Goal: Task Accomplishment & Management: Manage account settings

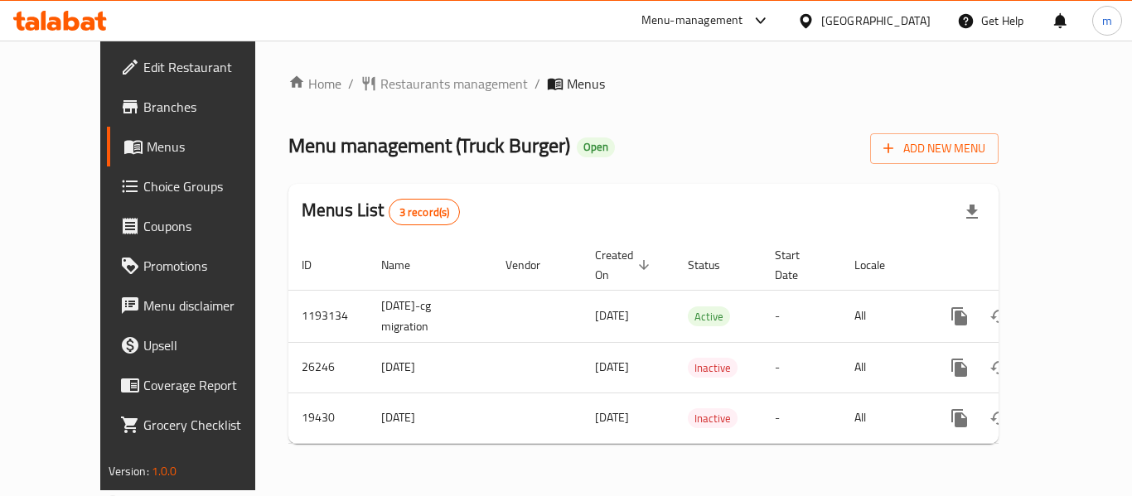
click at [837, 18] on div "United Arab Emirates" at bounding box center [875, 21] width 109 height 18
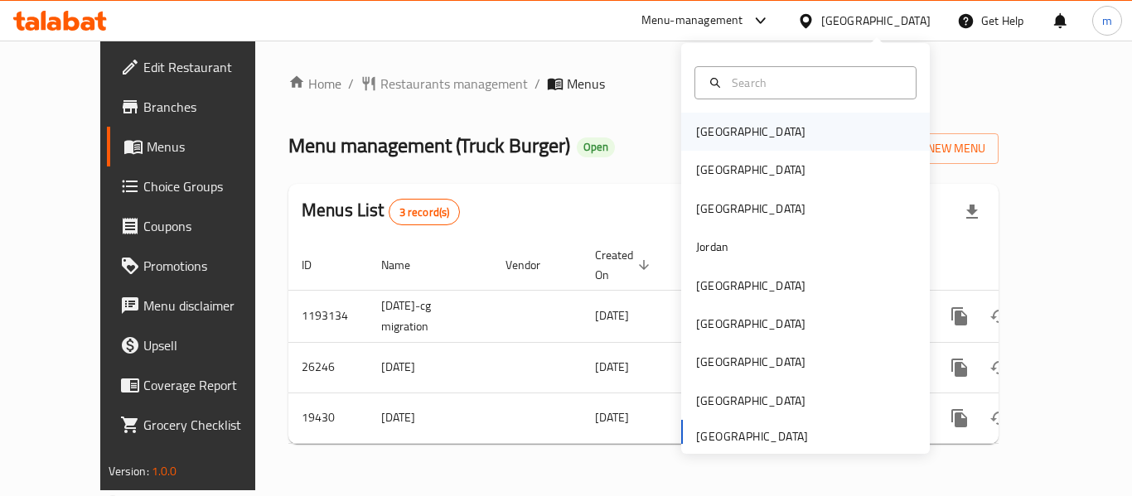
click at [729, 138] on div "Bahrain" at bounding box center [751, 132] width 136 height 38
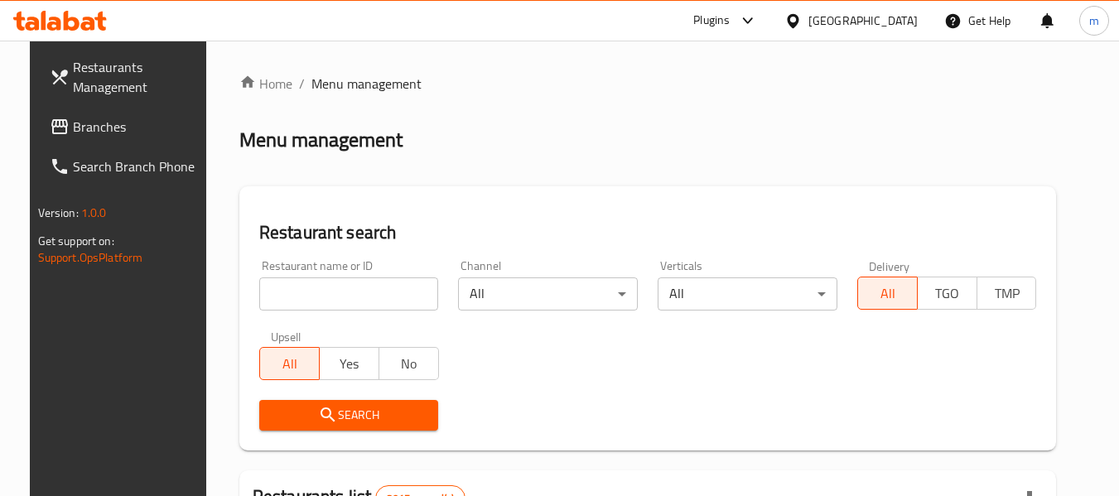
click at [78, 120] on span "Branches" at bounding box center [138, 127] width 131 height 20
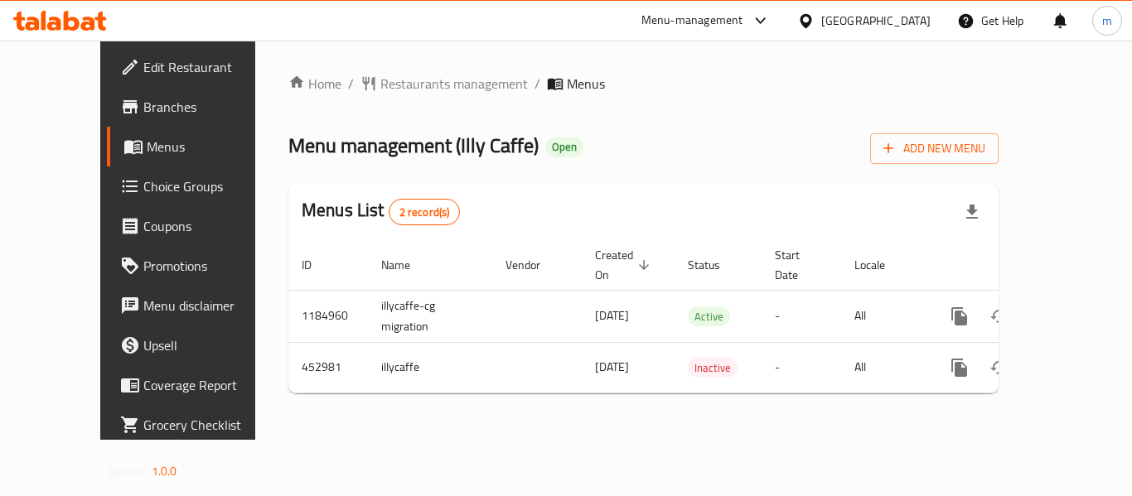
click at [143, 184] on span "Choice Groups" at bounding box center [209, 186] width 133 height 20
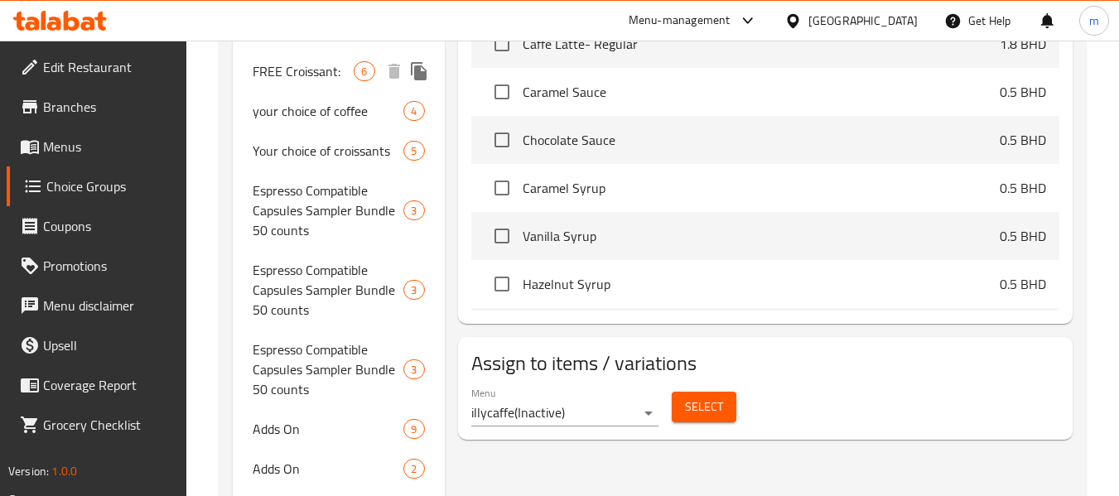
scroll to position [663, 0]
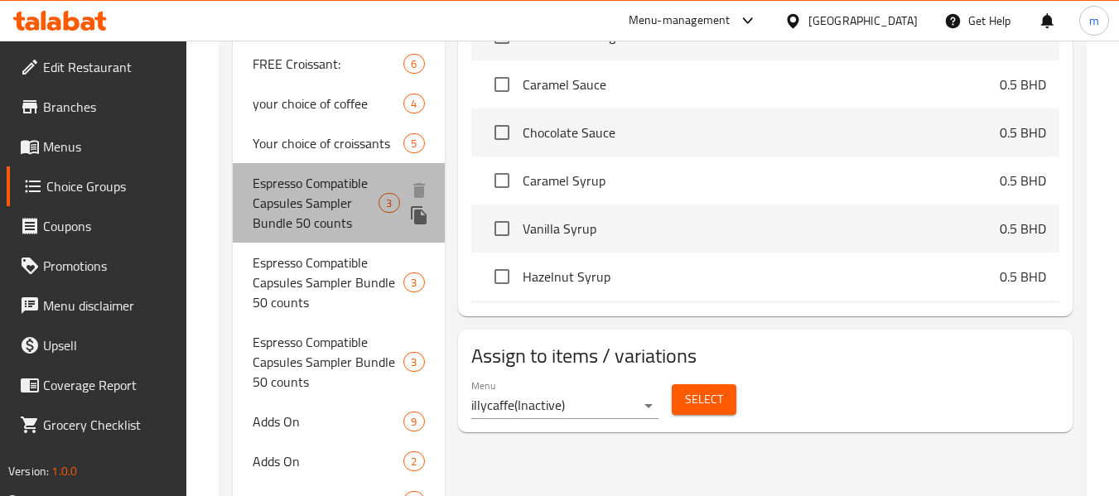
click at [310, 215] on span "Espresso Compatible Capsules Sampler Bundle 50 counts" at bounding box center [316, 203] width 126 height 60
type input "Espresso Compatible Capsules Sampler Bundle 50 counts"
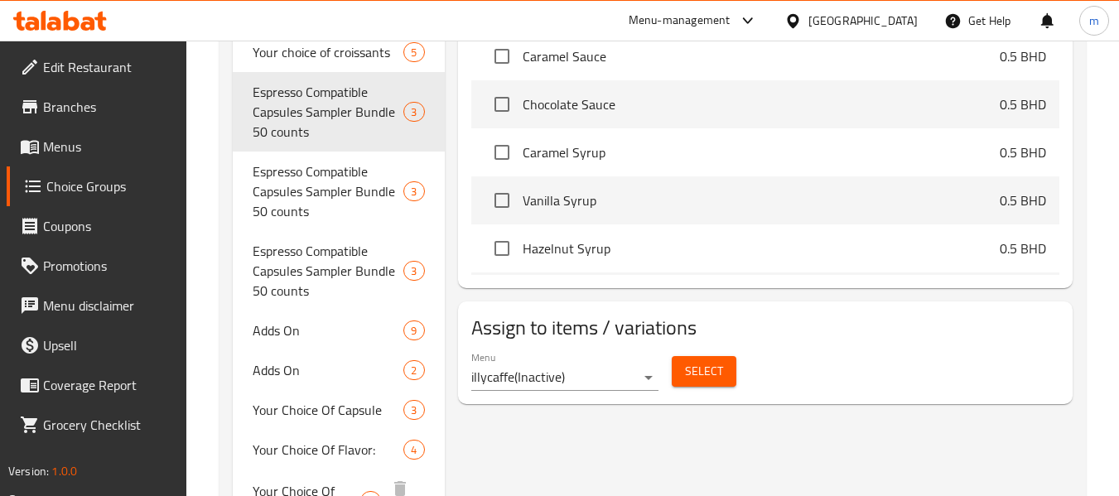
scroll to position [751, 0]
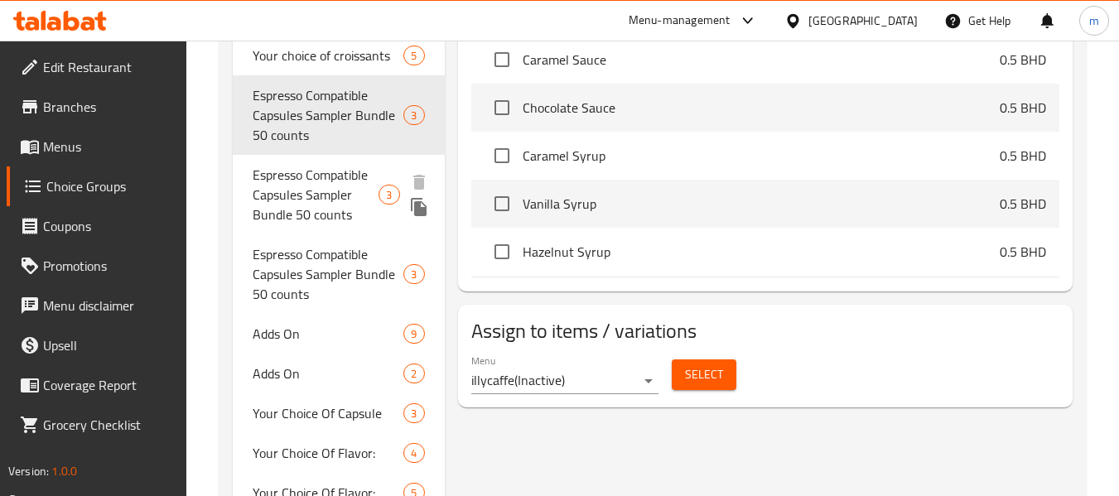
click at [307, 190] on span "Espresso Compatible Capsules Sampler Bundle 50 counts" at bounding box center [316, 195] width 126 height 60
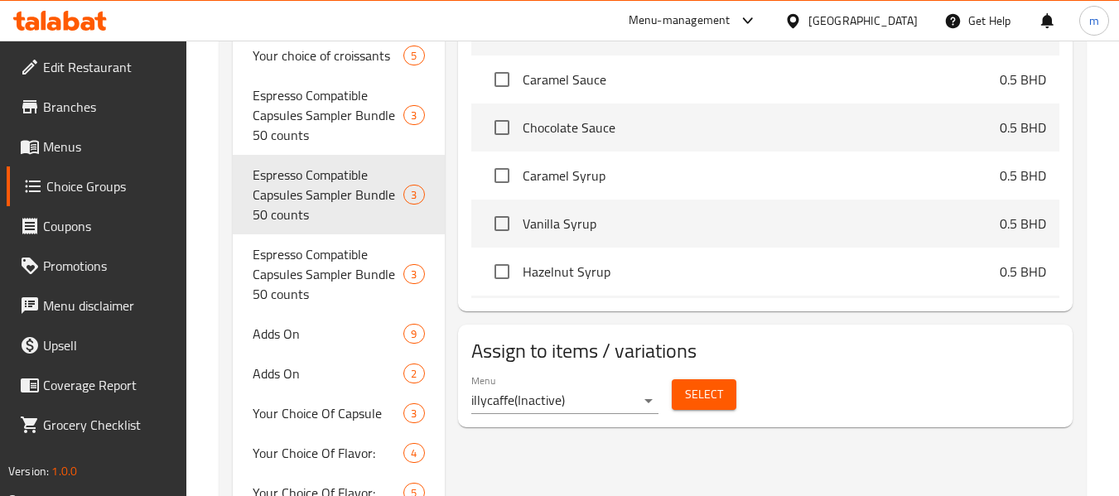
type input "مجموعة عينات كبسولات إسبريسو متوافقة ٥٠ كبسولة"
type input "3"
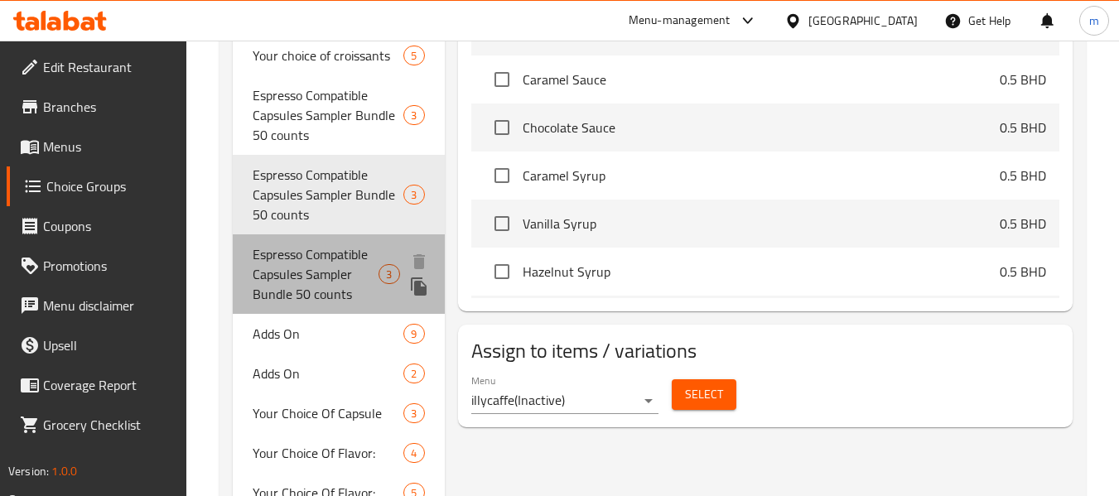
click at [307, 280] on span "Espresso Compatible Capsules Sampler Bundle 50 counts" at bounding box center [316, 274] width 126 height 60
type input "مجموعة كبسولات متوافقة مع الإسبريسو، 50 كبسولة"
type input "1"
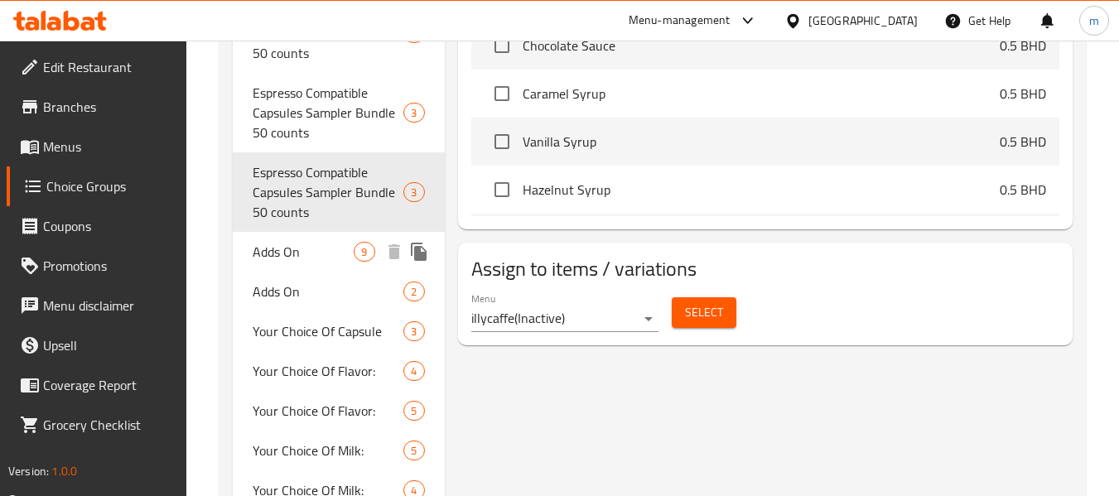
scroll to position [585, 0]
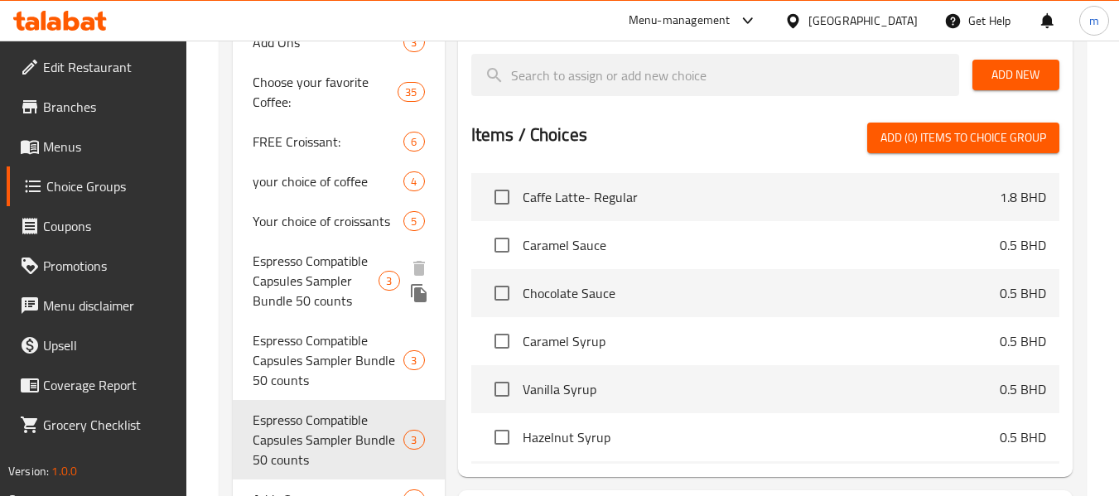
click at [326, 282] on span "Espresso Compatible Capsules Sampler Bundle 50 counts" at bounding box center [316, 281] width 126 height 60
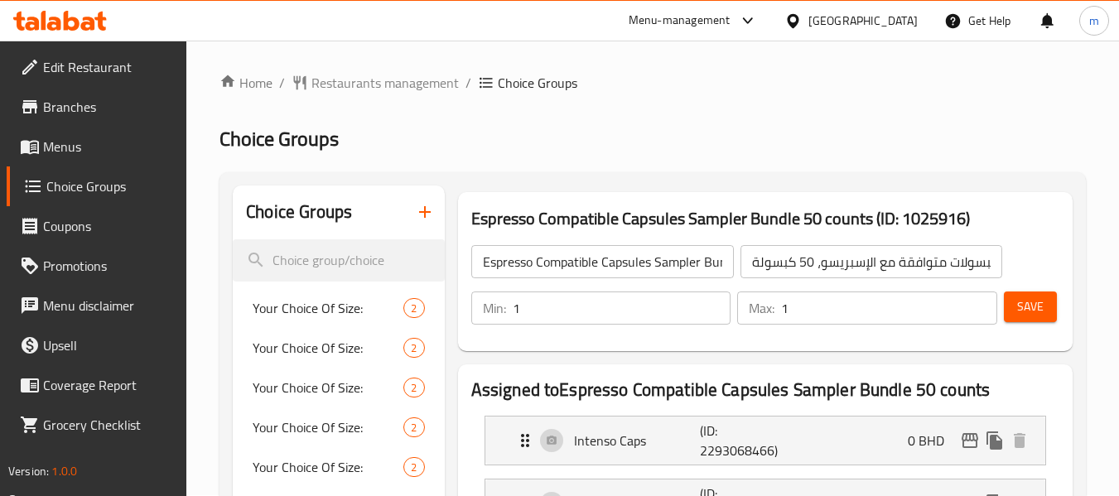
scroll to position [0, 0]
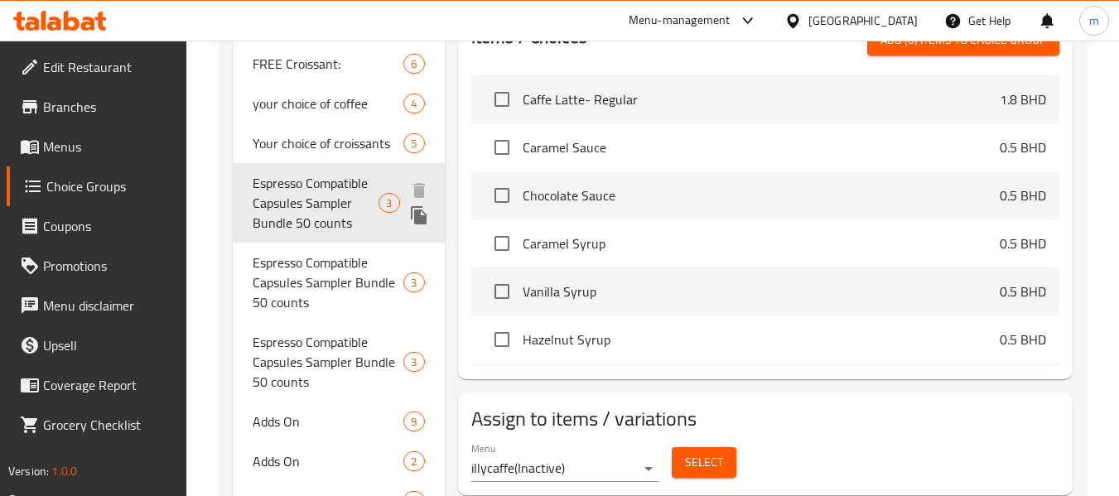
click at [316, 210] on span "Espresso Compatible Capsules Sampler Bundle 50 counts" at bounding box center [316, 203] width 126 height 60
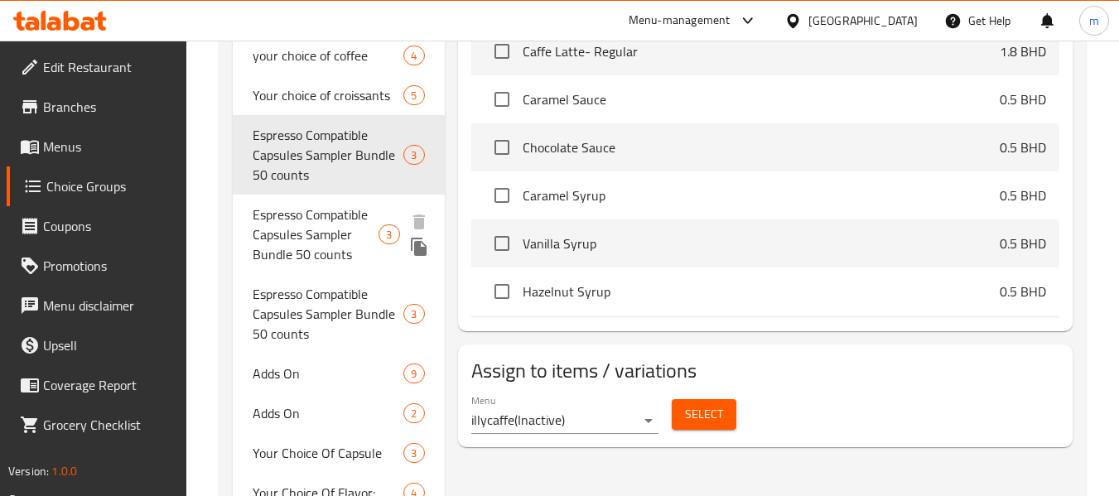
scroll to position [668, 0]
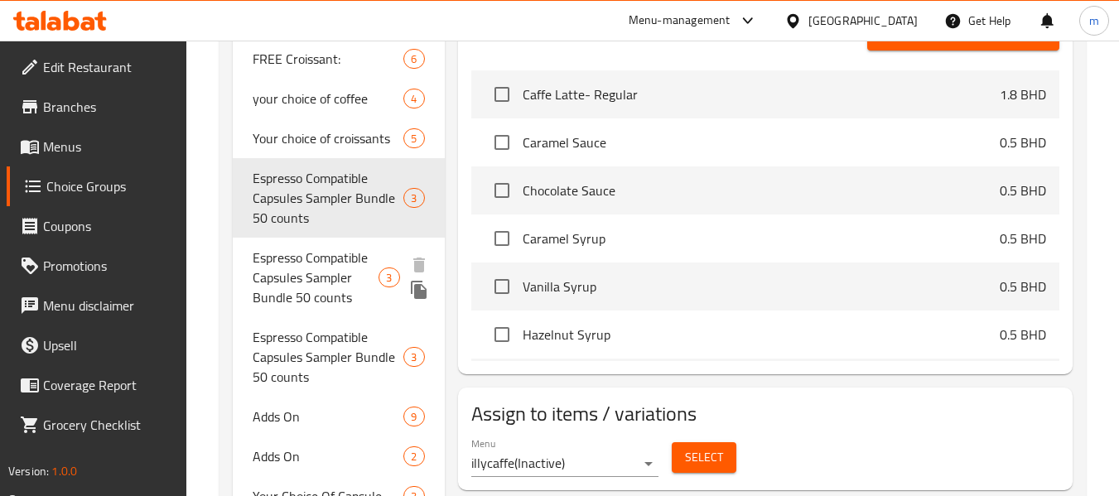
click at [321, 271] on span "Espresso Compatible Capsules Sampler Bundle 50 counts" at bounding box center [316, 278] width 126 height 60
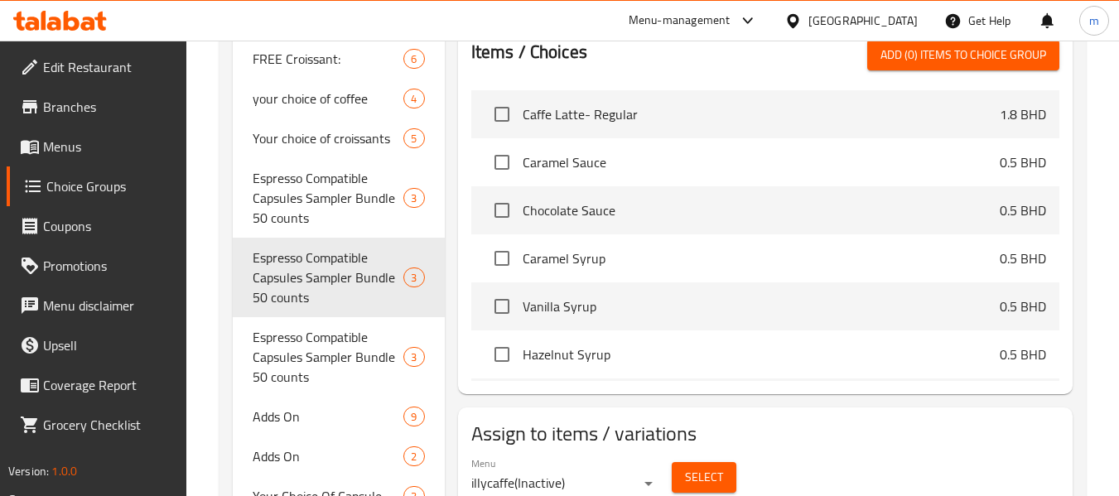
type input "مجموعة عينات كبسولات إسبريسو متوافقة ٥٠ كبسولة"
type input "3"
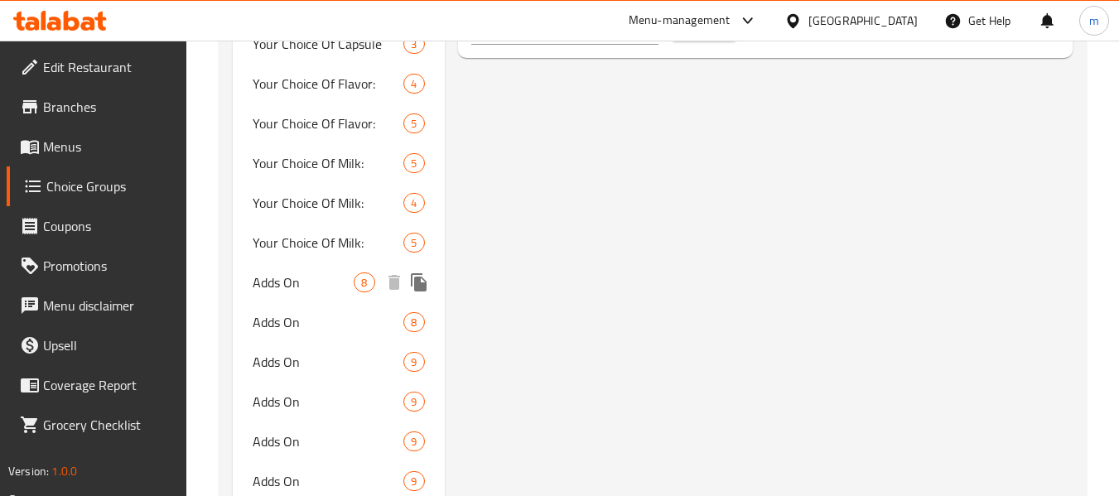
scroll to position [833, 0]
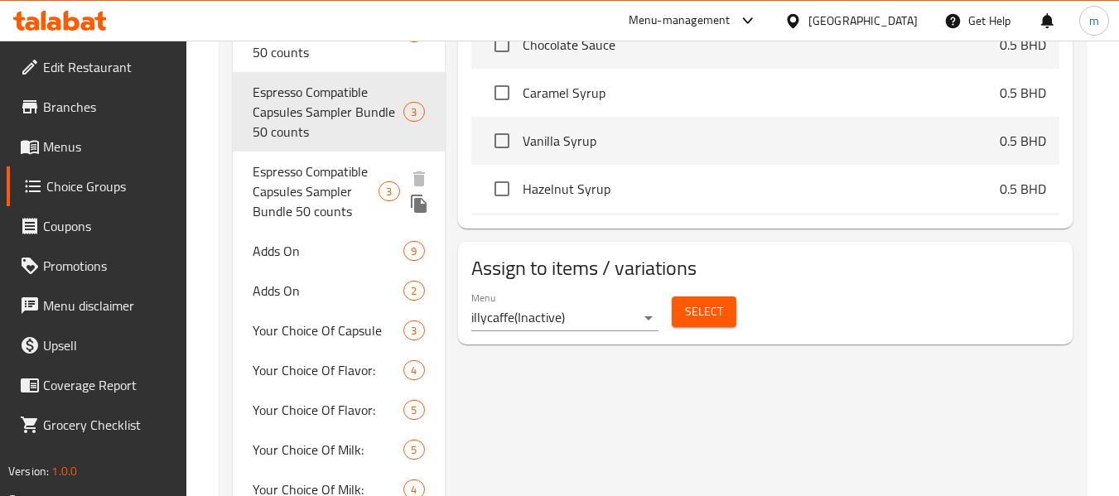
click at [286, 205] on span "Espresso Compatible Capsules Sampler Bundle 50 counts" at bounding box center [316, 192] width 126 height 60
type input "مجموعة كبسولات متوافقة مع الإسبريسو، 50 كبسولة"
type input "1"
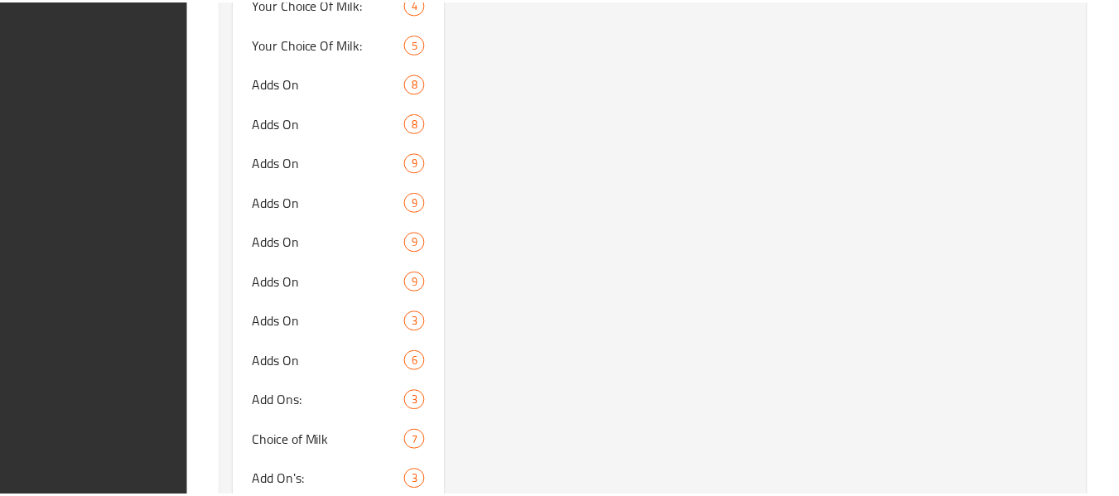
scroll to position [1496, 0]
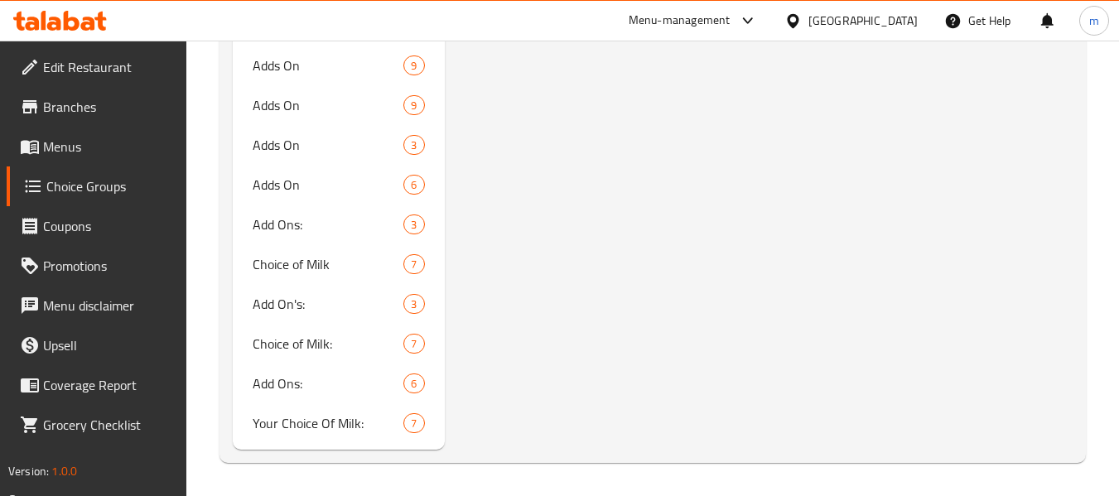
click at [881, 22] on div "Bahrain" at bounding box center [863, 21] width 109 height 18
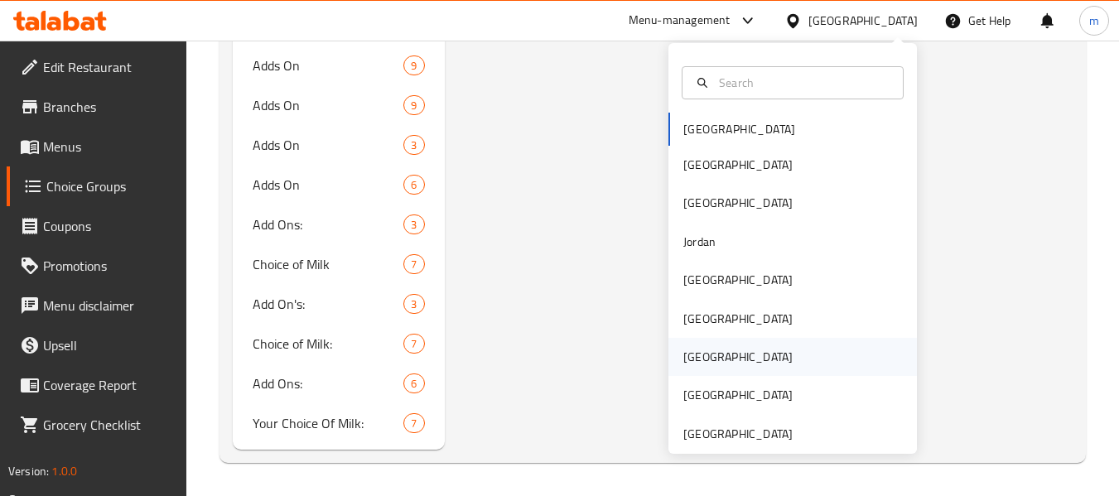
click at [685, 352] on div "[GEOGRAPHIC_DATA]" at bounding box center [737, 357] width 109 height 18
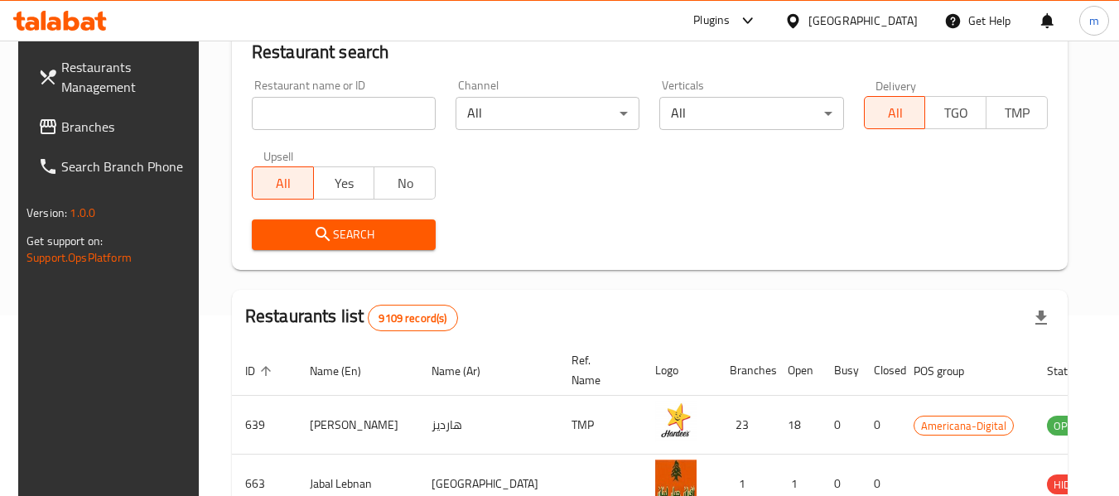
scroll to position [772, 0]
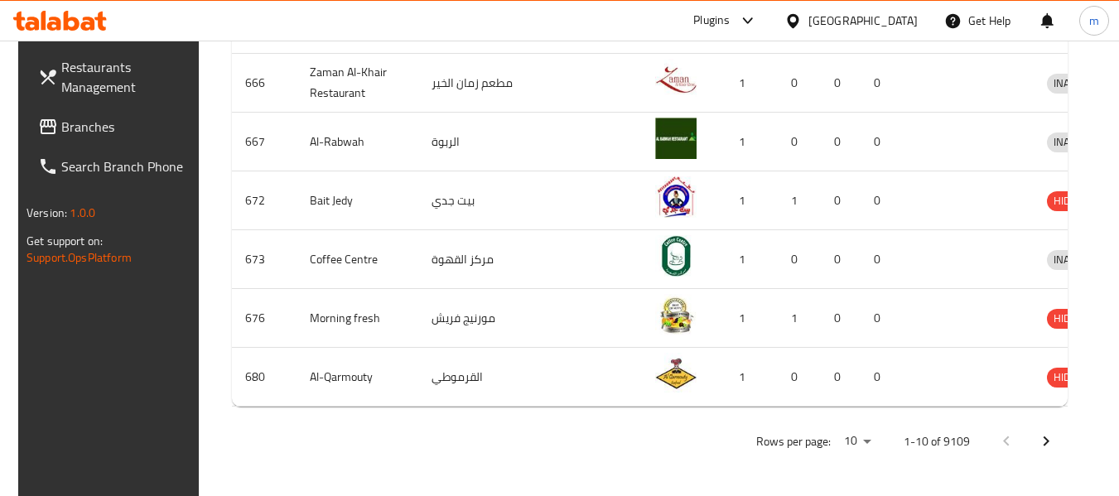
drag, startPoint x: 74, startPoint y: 128, endPoint x: 91, endPoint y: 135, distance: 18.6
click at [74, 128] on span "Branches" at bounding box center [126, 127] width 131 height 20
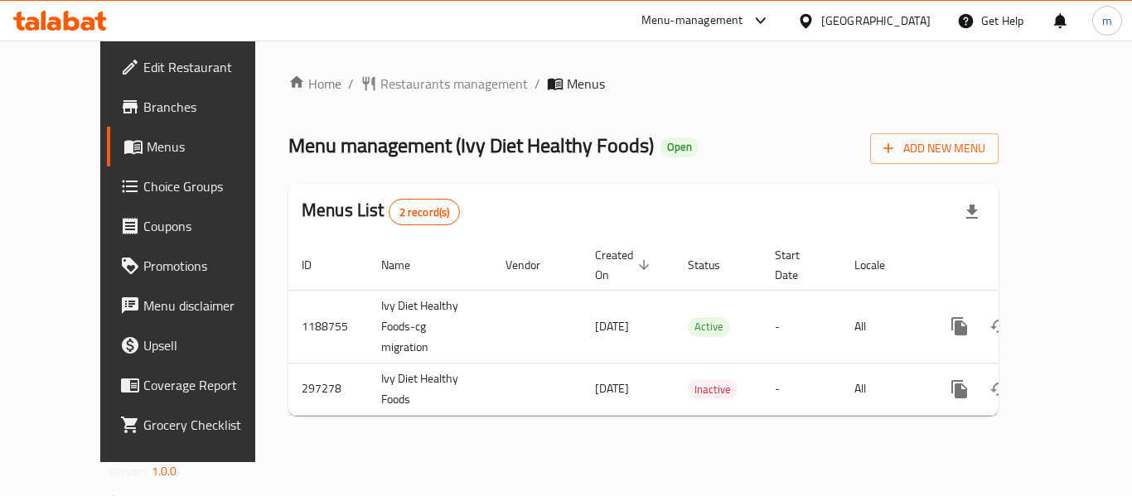
click at [74, 22] on icon at bounding box center [60, 21] width 94 height 20
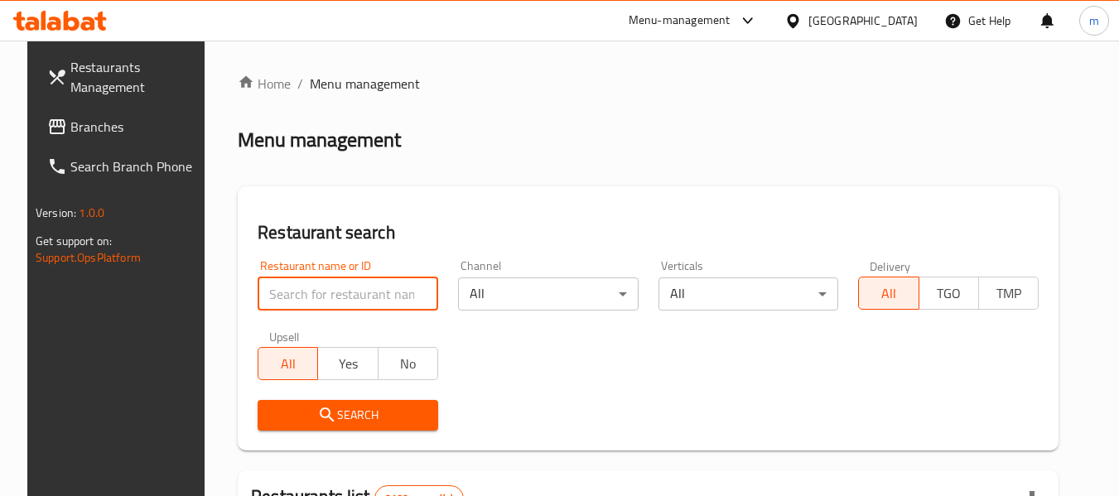
click at [324, 304] on input "search" at bounding box center [348, 294] width 181 height 33
paste input "628512"
type input "628512"
click button "Search" at bounding box center [348, 415] width 181 height 31
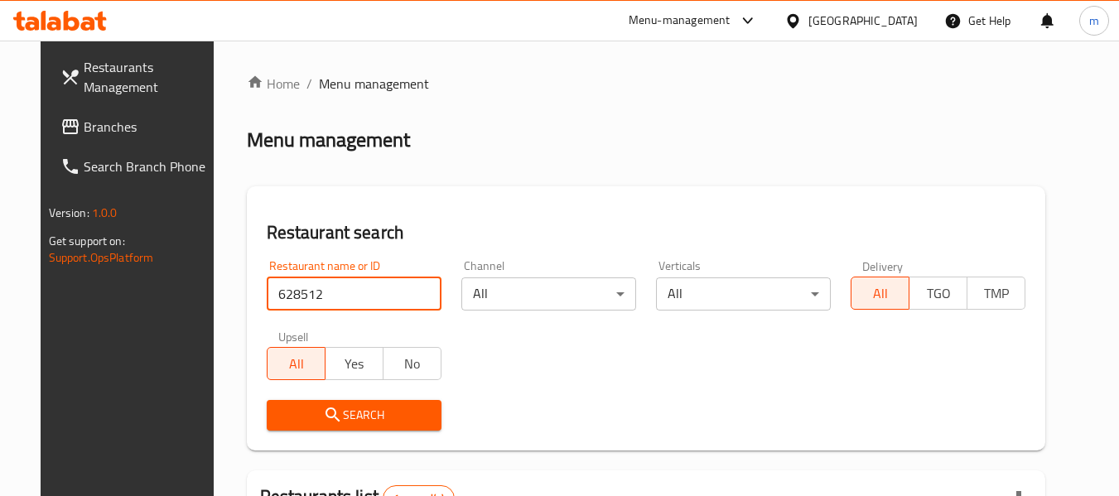
scroll to position [222, 0]
